Goal: Find specific page/section: Find specific page/section

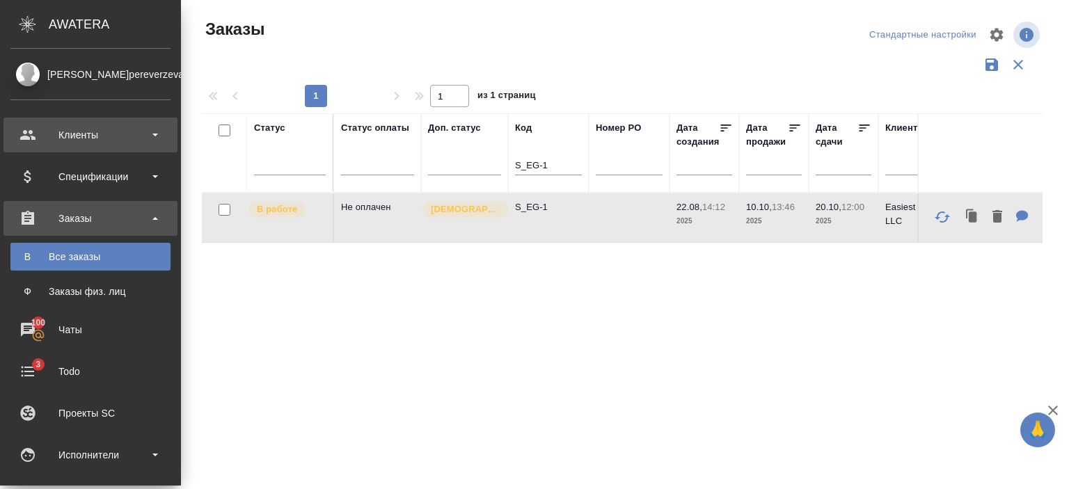
click at [133, 135] on div "Клиенты" at bounding box center [90, 135] width 160 height 21
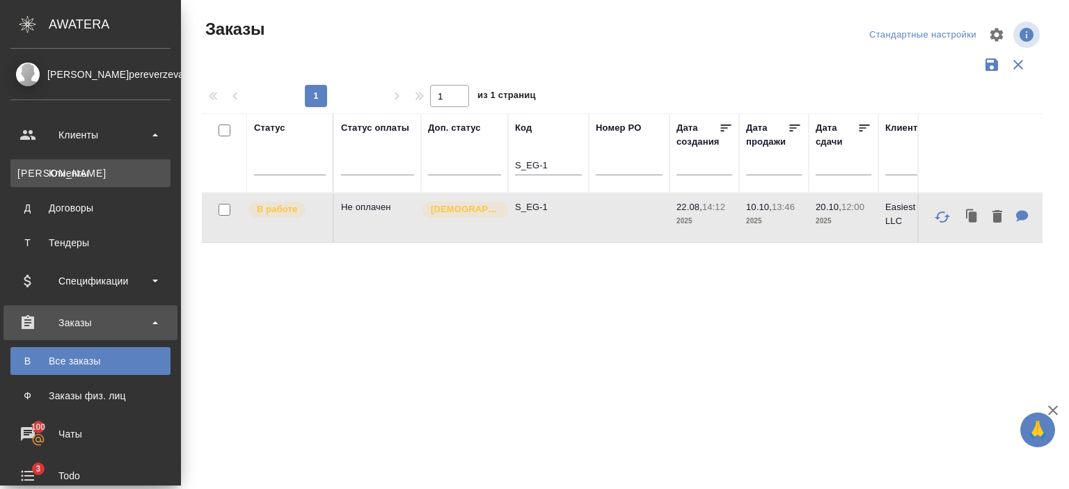
click at [134, 166] on div "Клиенты" at bounding box center [90, 173] width 146 height 14
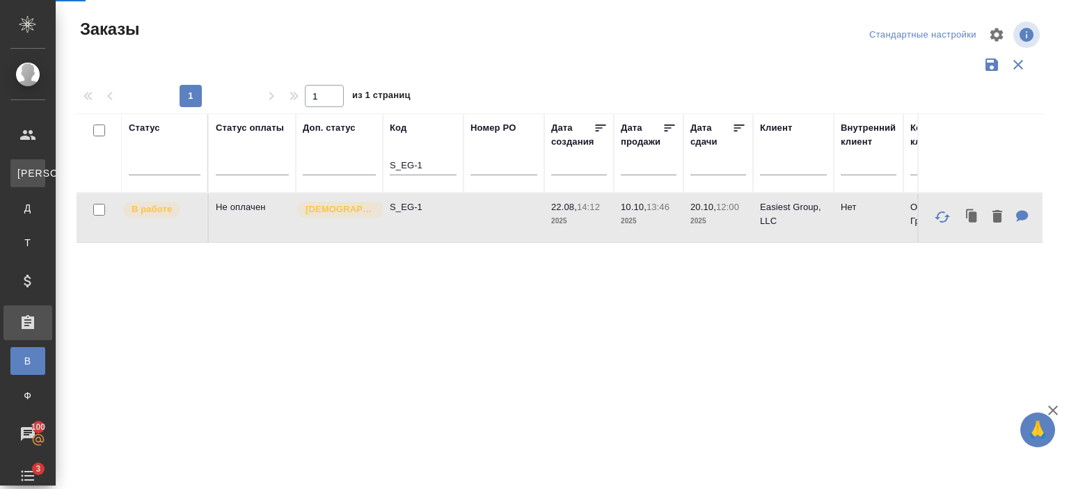
select select "RU"
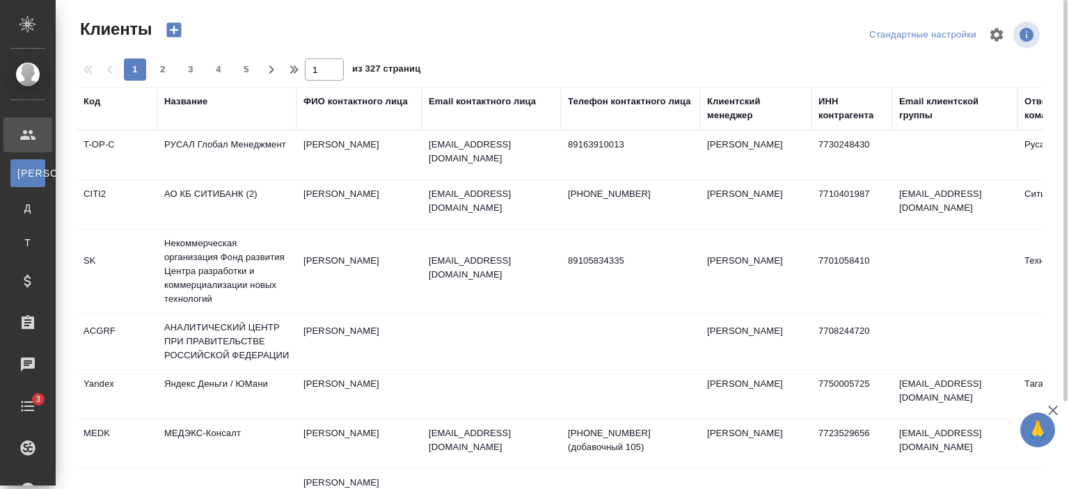
click at [184, 100] on div "Название" at bounding box center [185, 102] width 43 height 14
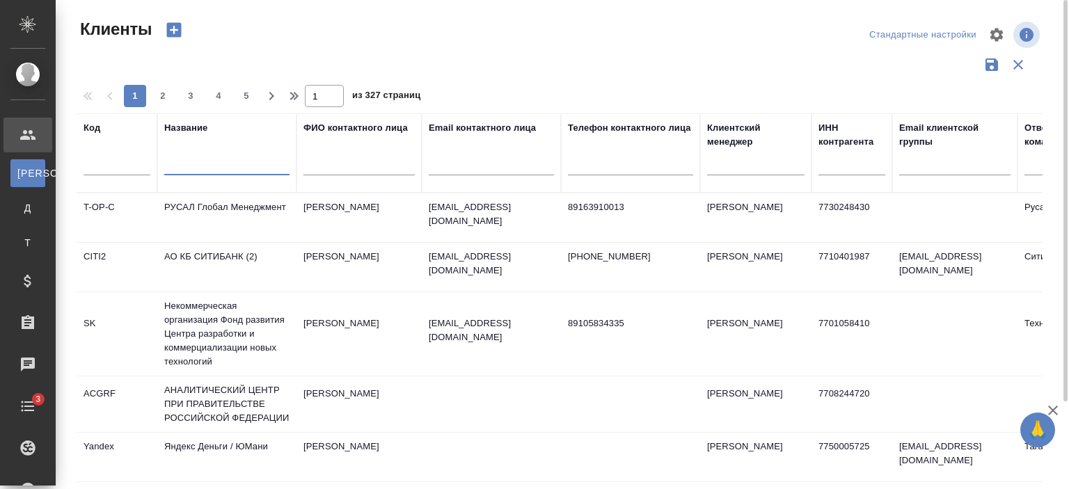
click at [203, 159] on input "text" at bounding box center [226, 166] width 125 height 17
type input "[PERSON_NAME]"
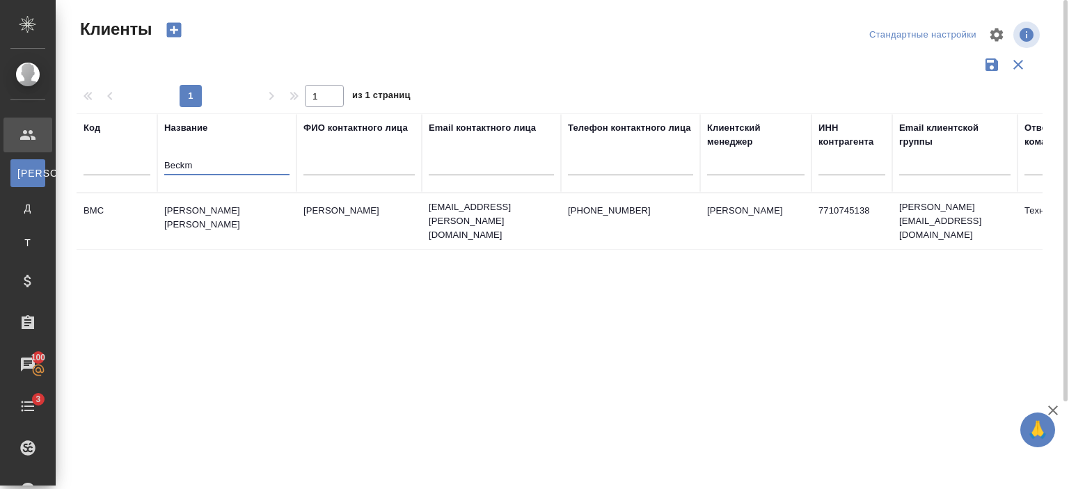
type input "Beckm"
click at [226, 221] on td "[PERSON_NAME] [PERSON_NAME]" at bounding box center [226, 221] width 139 height 49
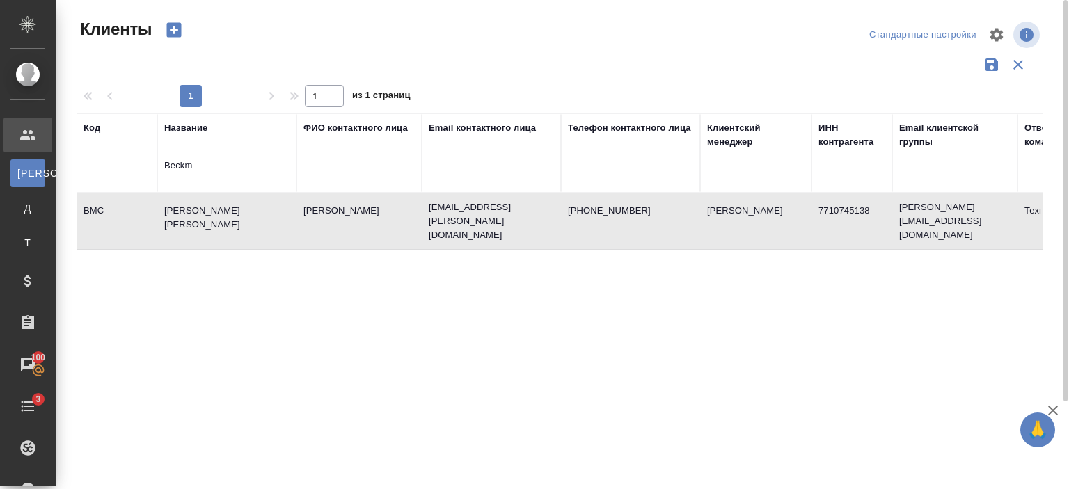
click at [226, 221] on td "[PERSON_NAME] [PERSON_NAME]" at bounding box center [226, 221] width 139 height 49
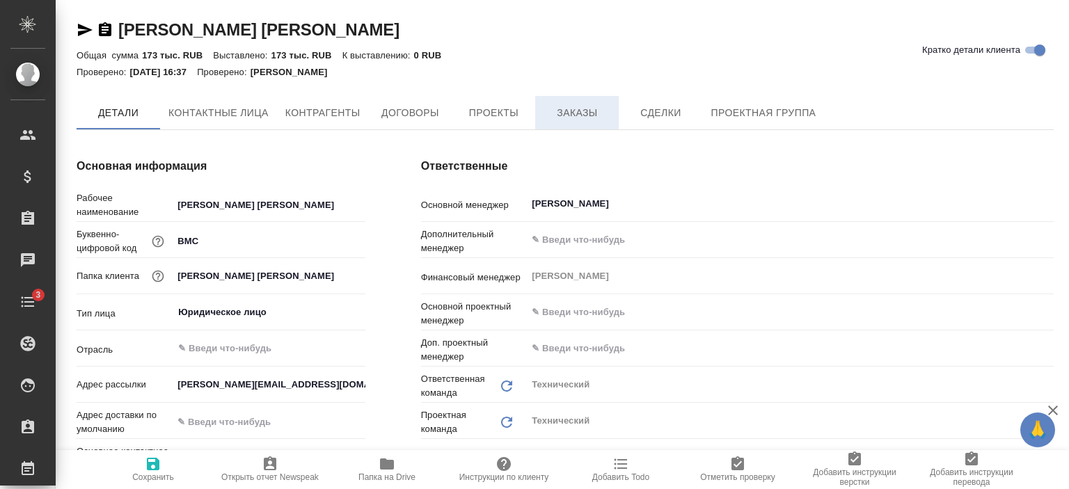
type textarea "x"
click at [585, 114] on span "Заказы" at bounding box center [577, 113] width 67 height 17
type textarea "x"
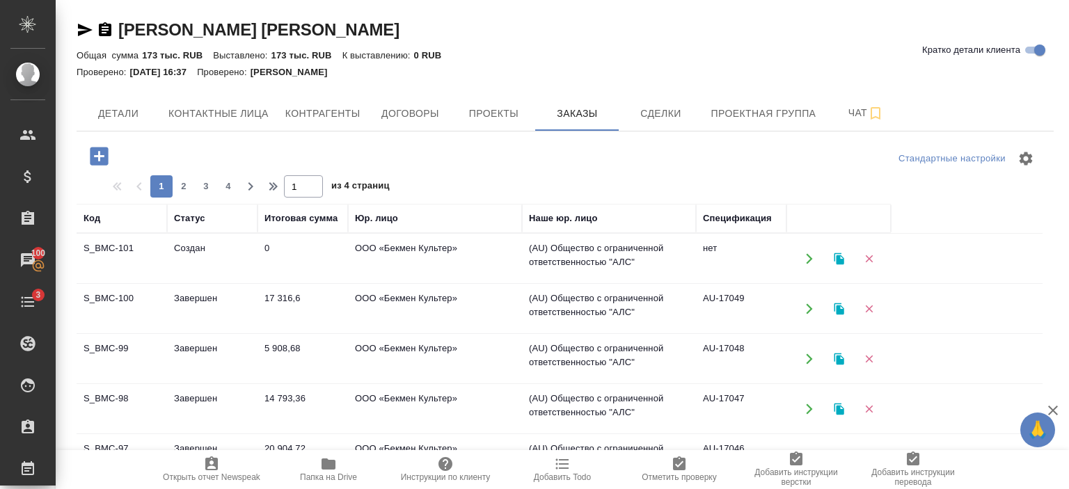
click at [368, 310] on td "ООО «Бекмен Культер»" at bounding box center [435, 309] width 174 height 49
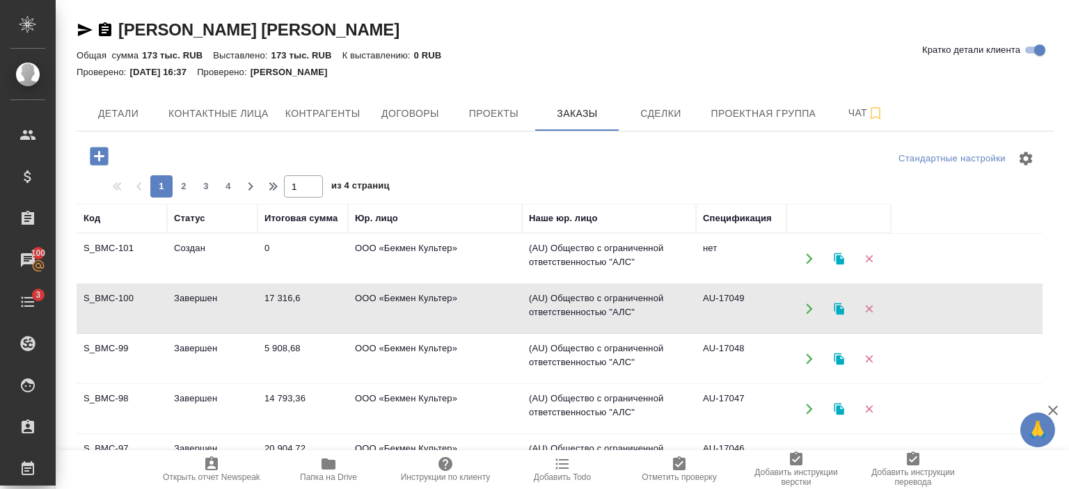
click at [368, 310] on td "ООО «Бекмен Культер»" at bounding box center [435, 309] width 174 height 49
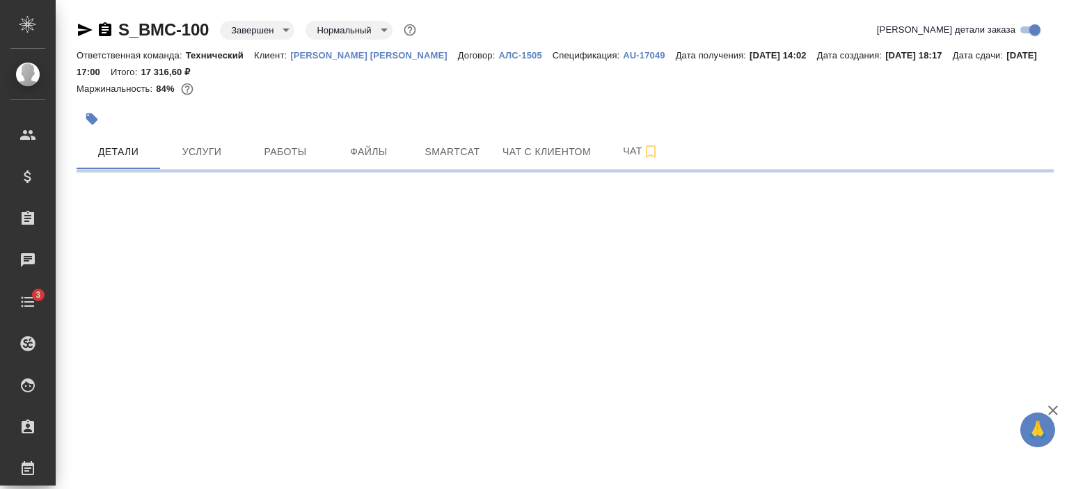
select select "RU"
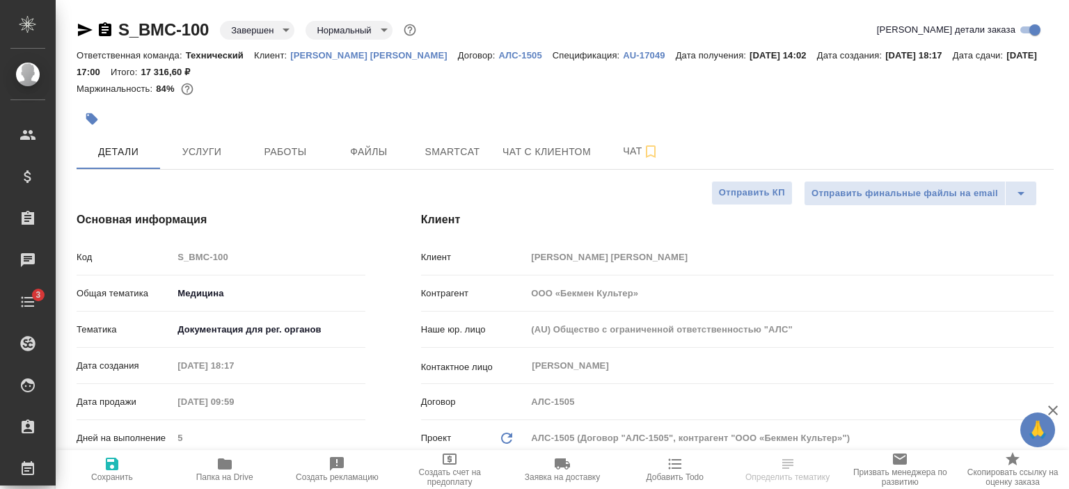
type textarea "x"
click at [623, 52] on p "AU-17049" at bounding box center [649, 55] width 52 height 10
type textarea "x"
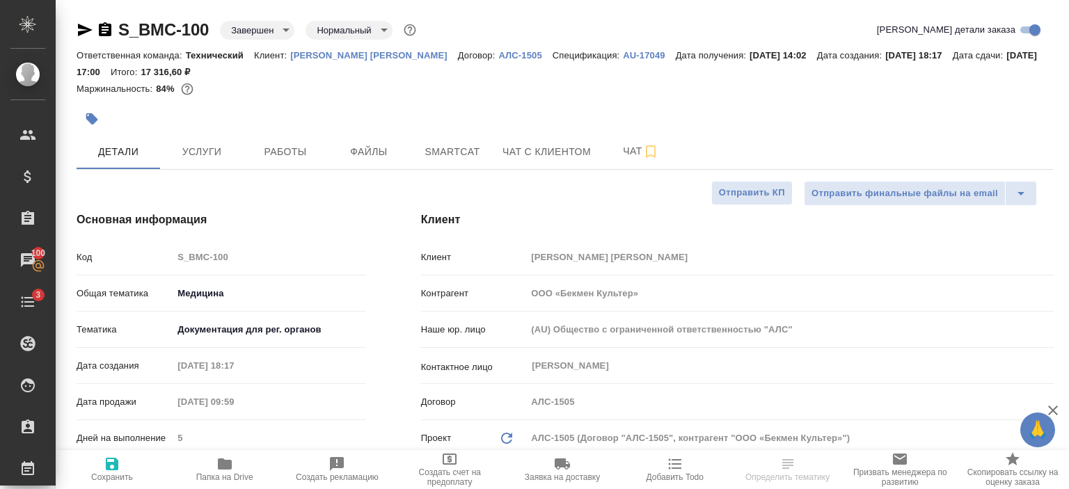
type textarea "x"
select select "RU"
type textarea "x"
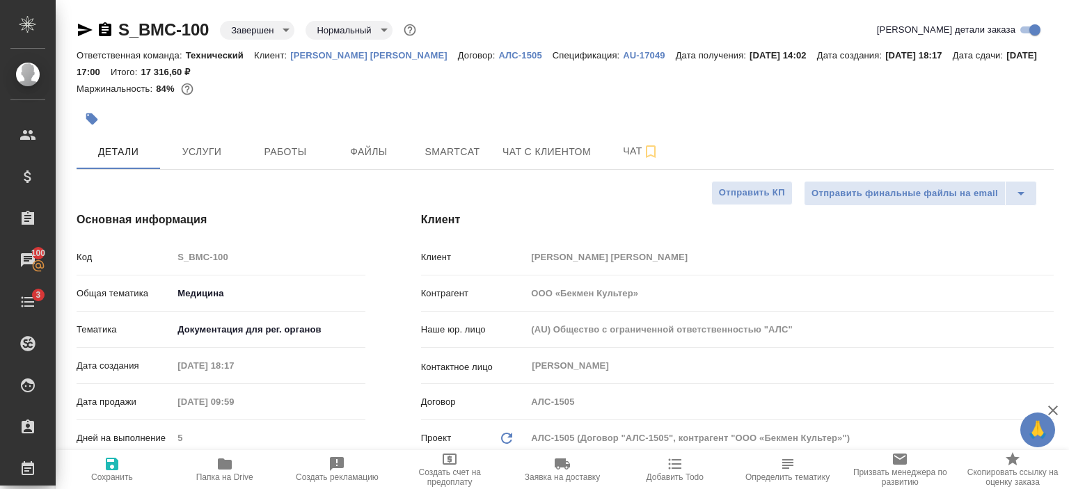
type textarea "x"
